Goal: Navigation & Orientation: Find specific page/section

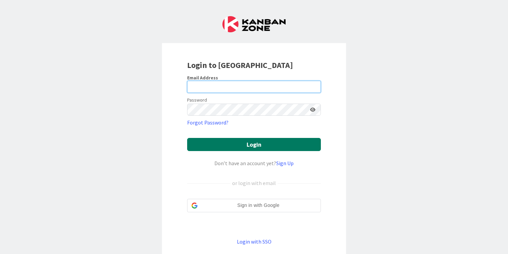
type input "[PERSON_NAME][EMAIL_ADDRESS][DOMAIN_NAME]"
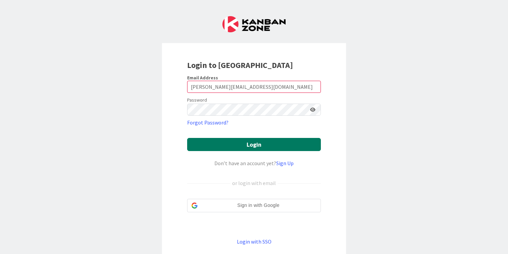
click at [262, 143] on button "Login" at bounding box center [254, 144] width 134 height 13
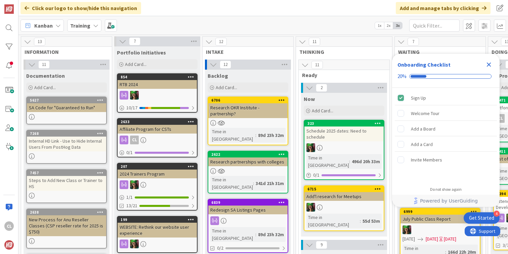
click at [90, 26] on div "Training" at bounding box center [84, 25] width 34 height 12
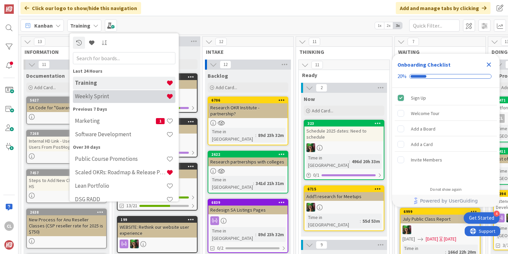
click at [92, 98] on h4 "Weekly Sprint" at bounding box center [120, 96] width 91 height 7
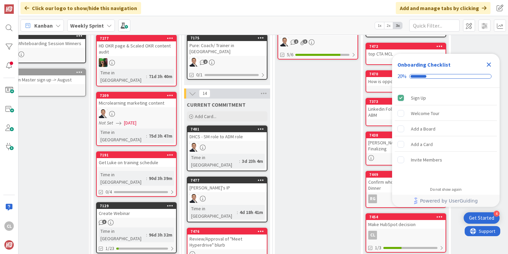
scroll to position [0, 18]
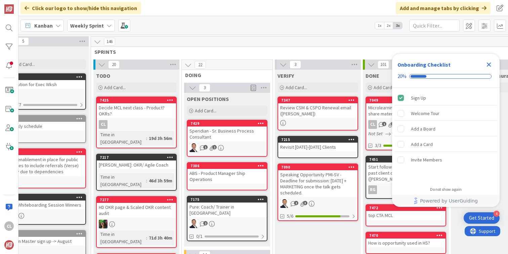
click at [88, 20] on div "Weekly Sprint" at bounding box center [91, 25] width 48 height 12
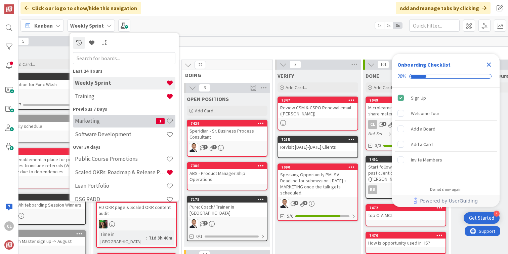
click at [106, 121] on h4 "Marketing" at bounding box center [115, 120] width 81 height 7
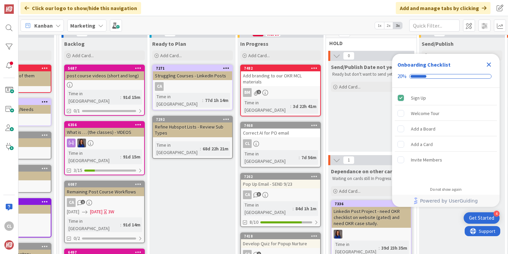
scroll to position [32, 0]
